Goal: Go to known website: Access a specific website the user already knows

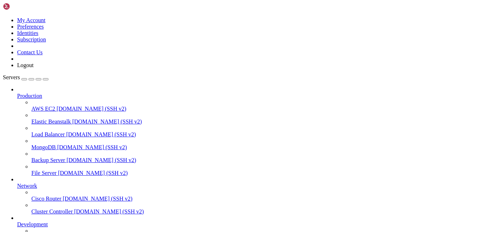
scroll to position [776, 0]
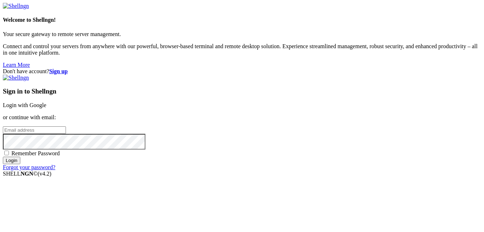
click at [66, 126] on input "email" at bounding box center [34, 129] width 63 height 7
type input "[EMAIL_ADDRESS][DOMAIN_NAME]"
click at [3, 157] on input "Login" at bounding box center [11, 160] width 17 height 7
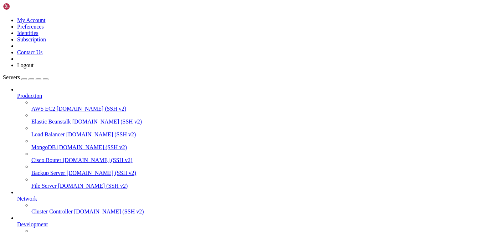
scroll to position [776, 0]
